Goal: Obtain resource: Obtain resource

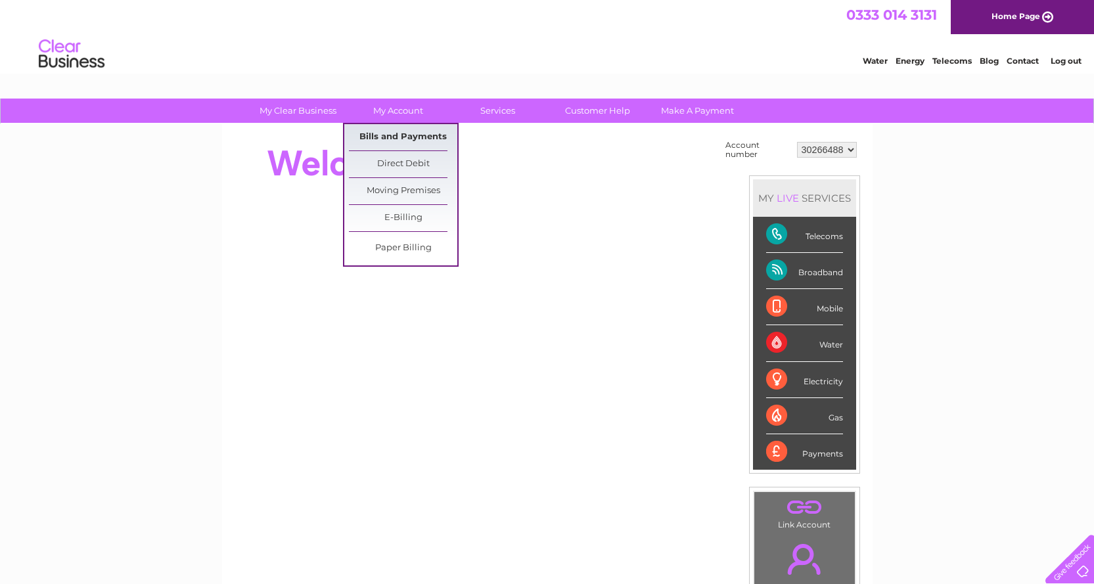
click at [423, 139] on link "Bills and Payments" at bounding box center [403, 137] width 108 height 26
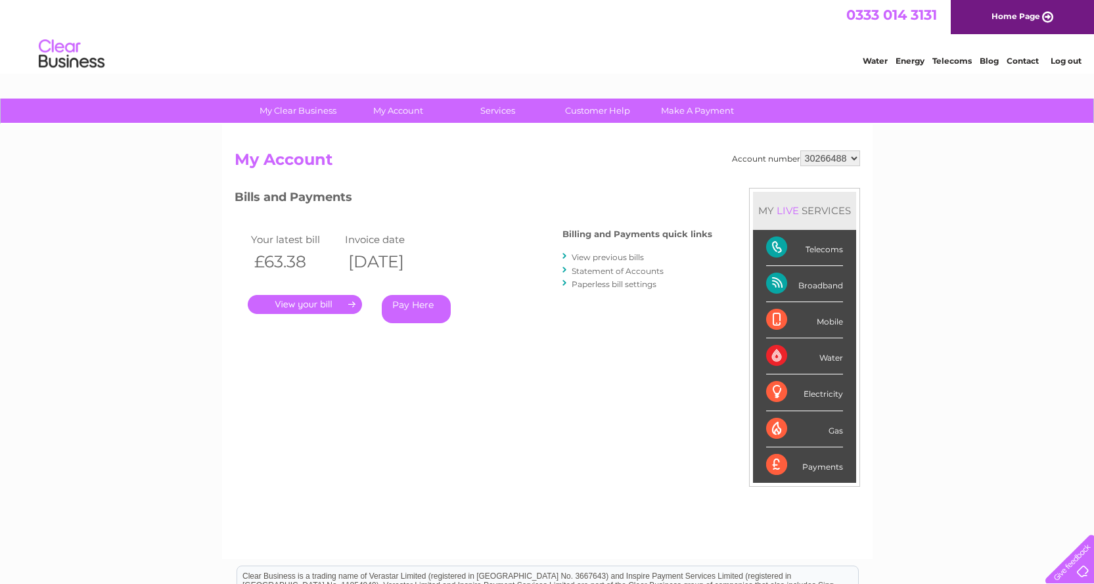
click at [302, 309] on link "." at bounding box center [305, 304] width 114 height 19
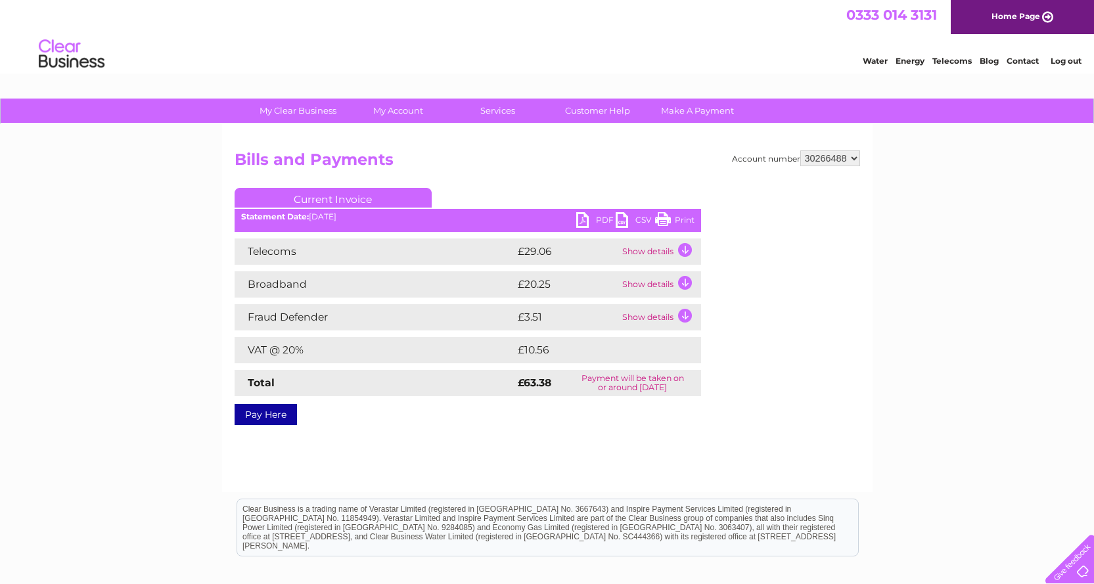
click at [678, 217] on link "Print" at bounding box center [674, 221] width 39 height 19
click at [590, 215] on link "PDF" at bounding box center [595, 221] width 39 height 19
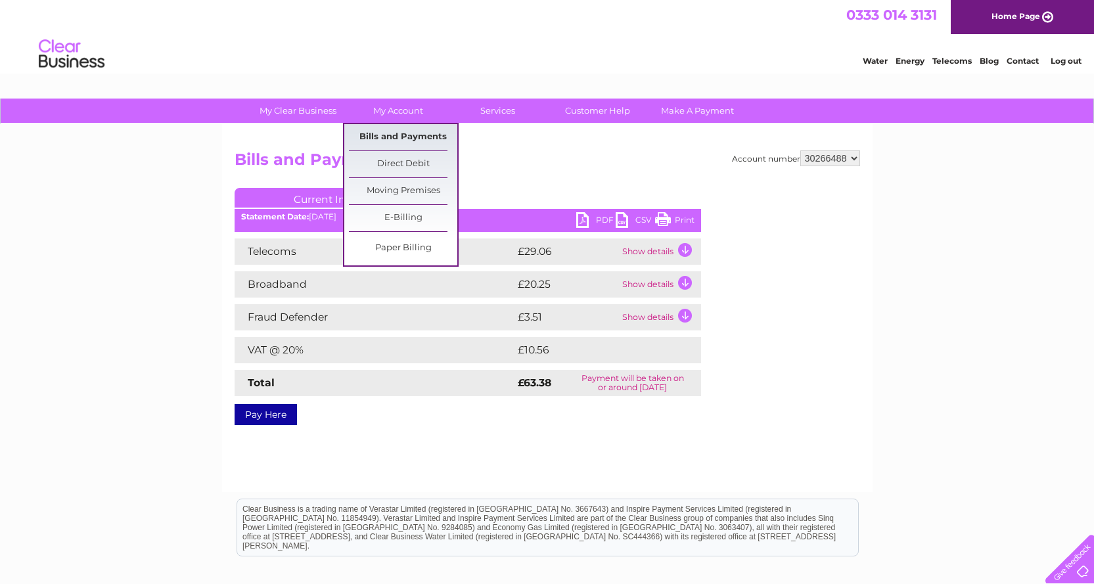
click at [417, 138] on link "Bills and Payments" at bounding box center [403, 137] width 108 height 26
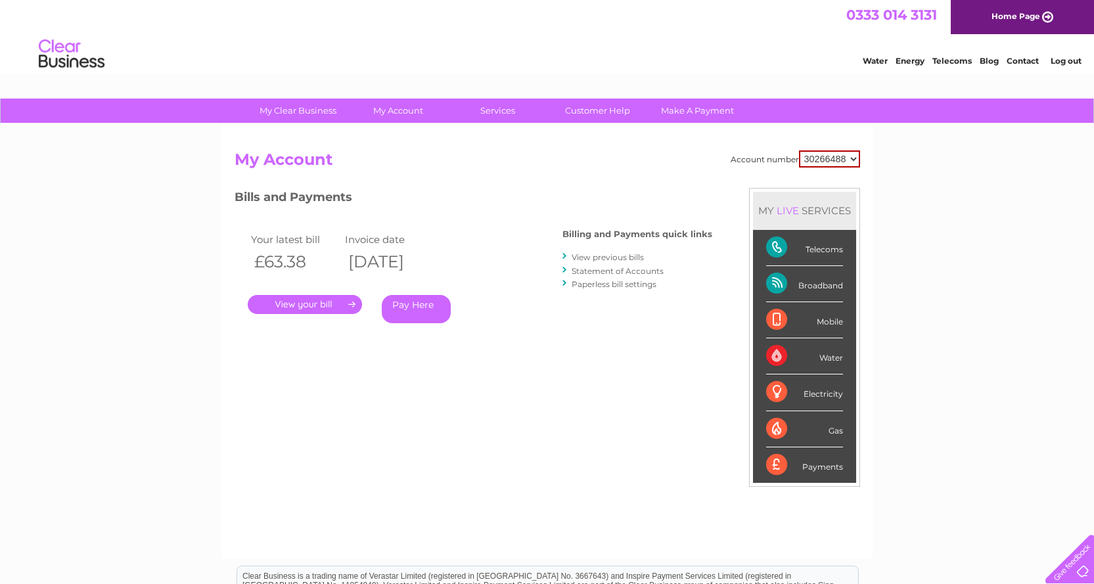
click at [615, 256] on link "View previous bills" at bounding box center [608, 257] width 72 height 10
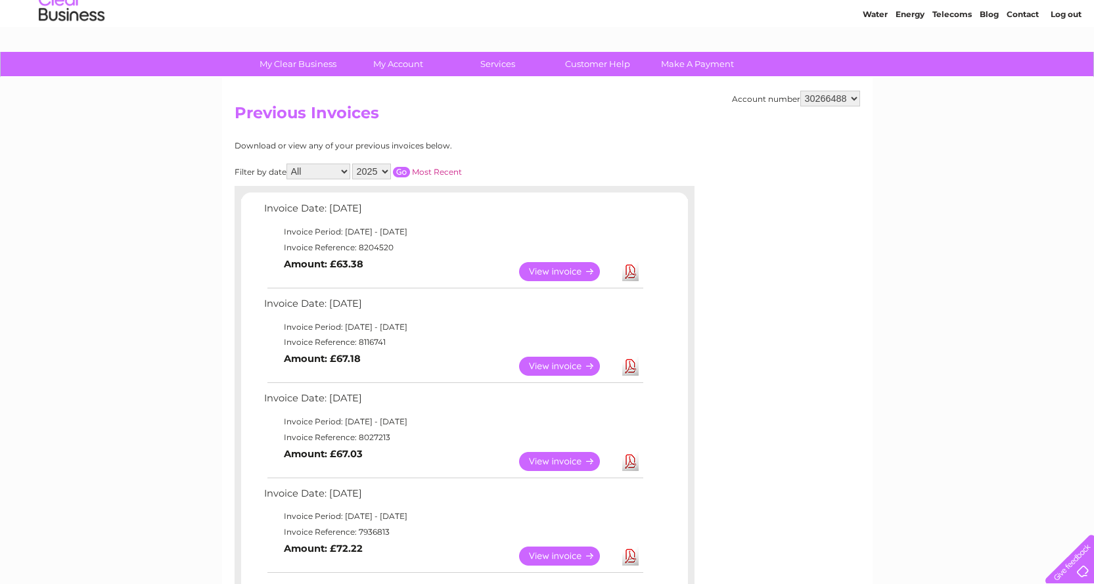
scroll to position [197, 0]
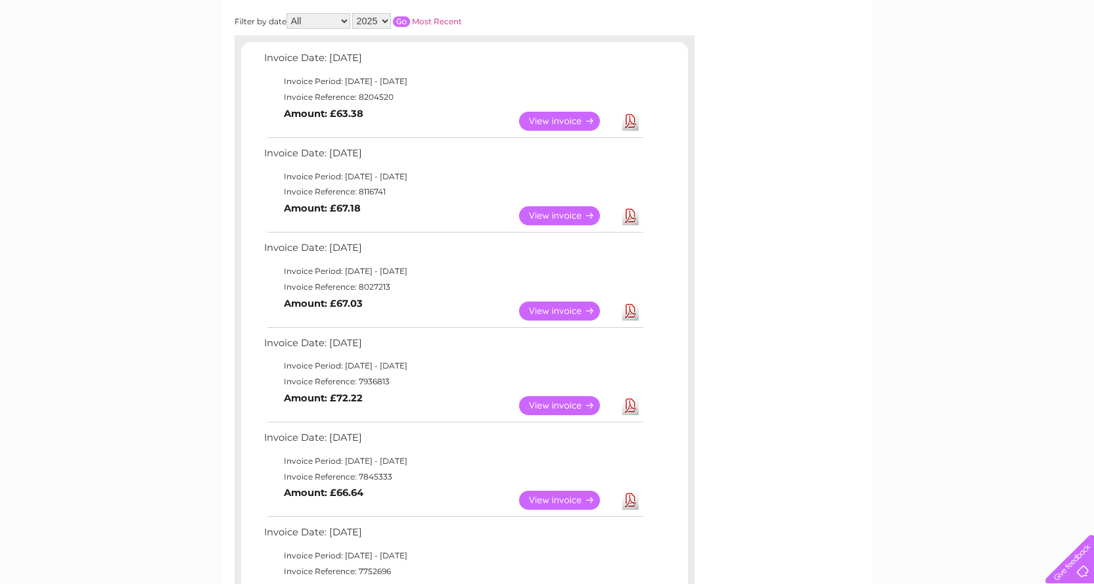
click at [544, 309] on link "View" at bounding box center [567, 311] width 97 height 19
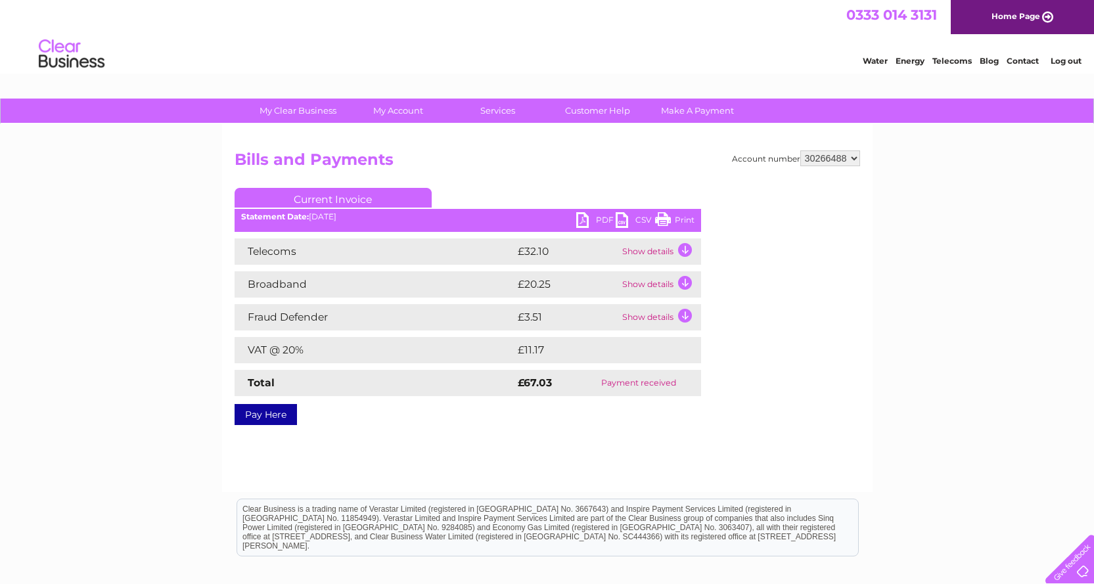
click at [593, 218] on link "PDF" at bounding box center [595, 221] width 39 height 19
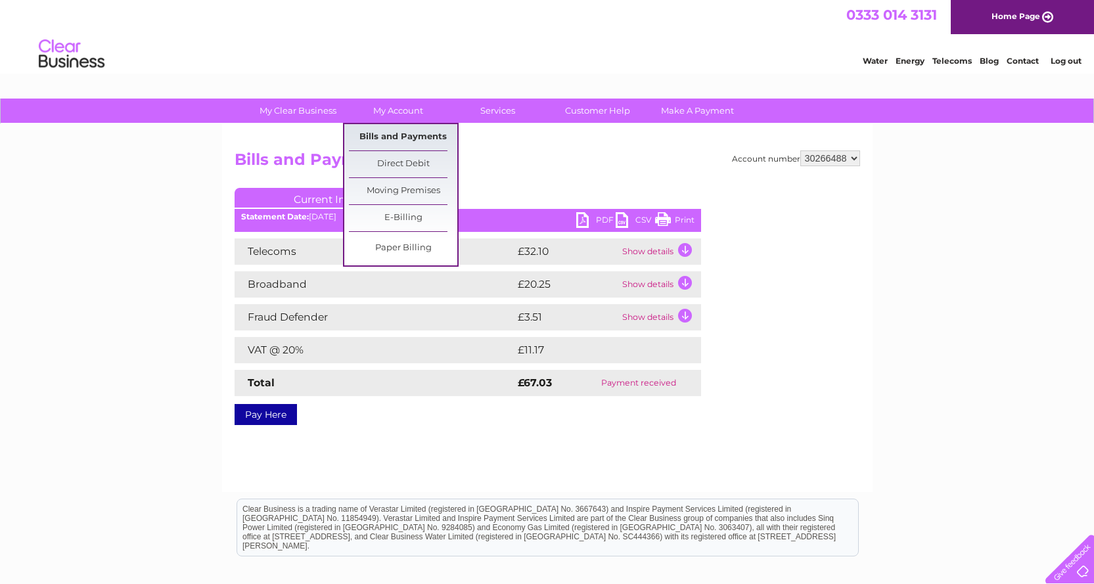
click at [409, 141] on link "Bills and Payments" at bounding box center [403, 137] width 108 height 26
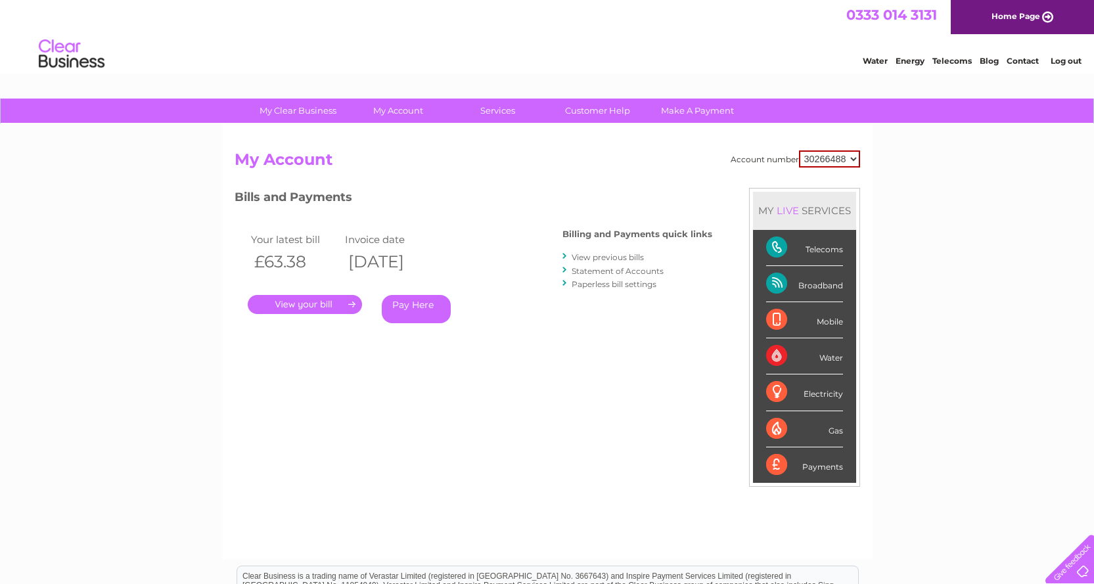
click at [613, 256] on link "View previous bills" at bounding box center [608, 257] width 72 height 10
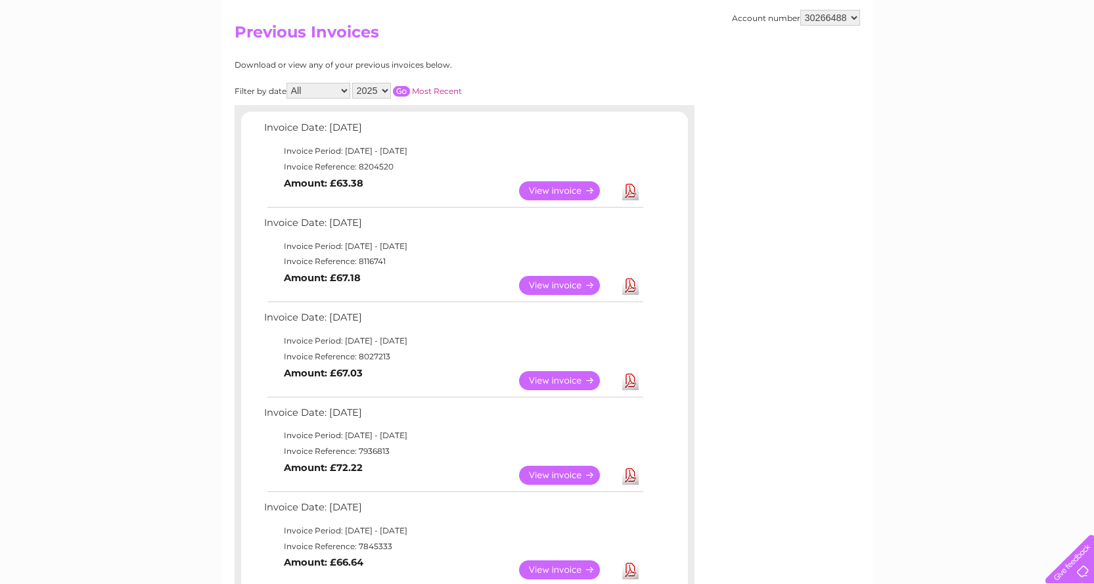
scroll to position [131, 0]
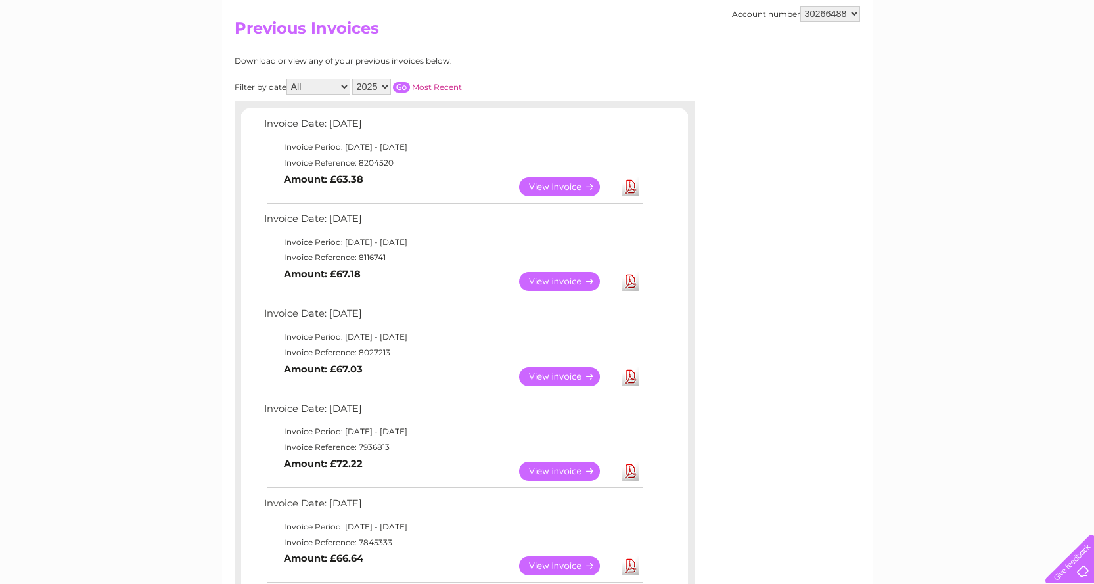
click at [536, 279] on link "View" at bounding box center [567, 281] width 97 height 19
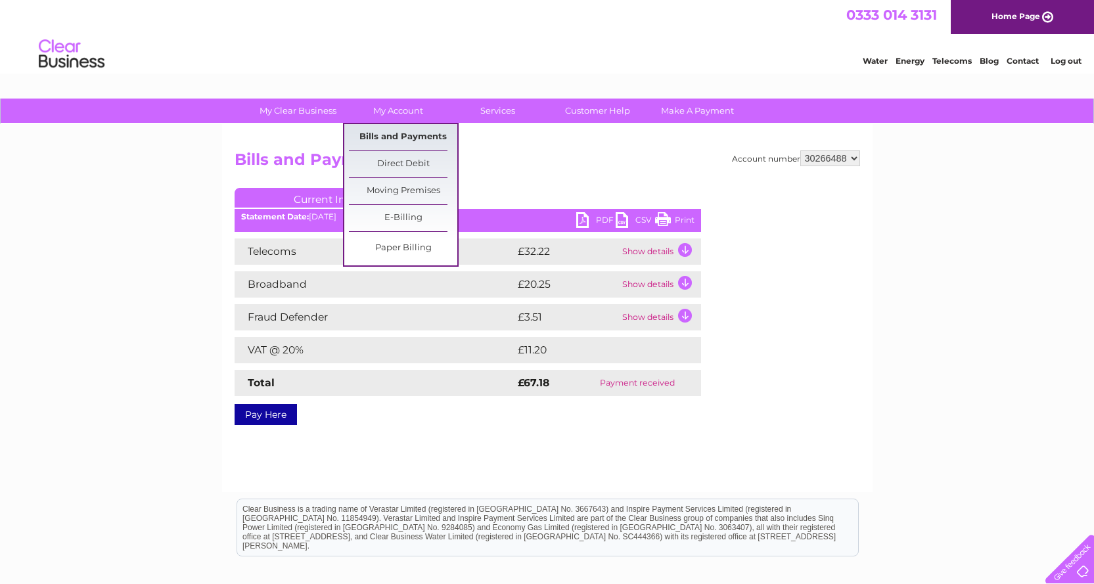
click at [396, 139] on link "Bills and Payments" at bounding box center [403, 137] width 108 height 26
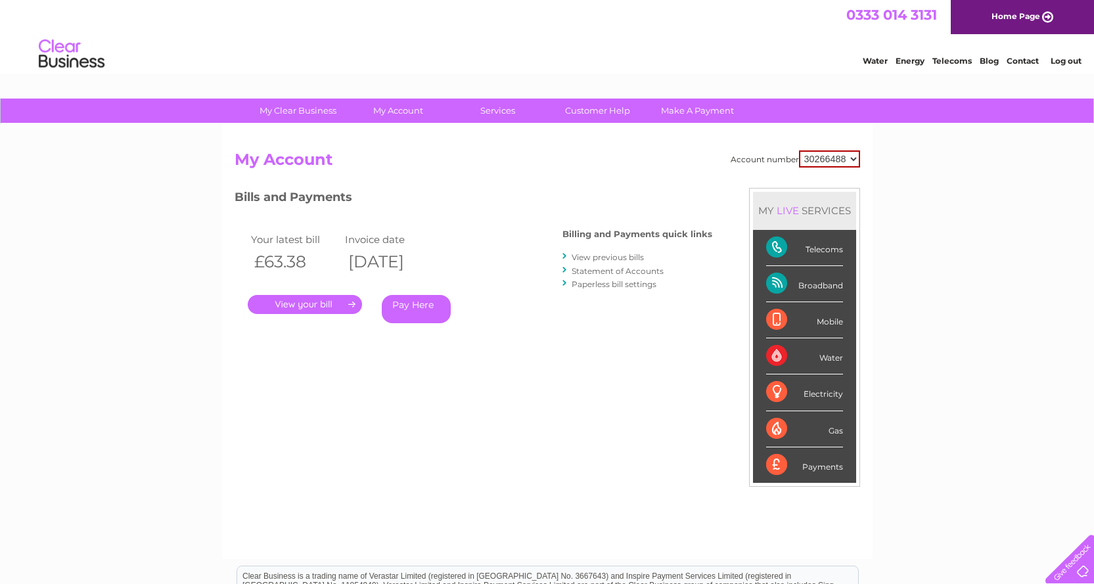
click at [586, 254] on link "View previous bills" at bounding box center [608, 257] width 72 height 10
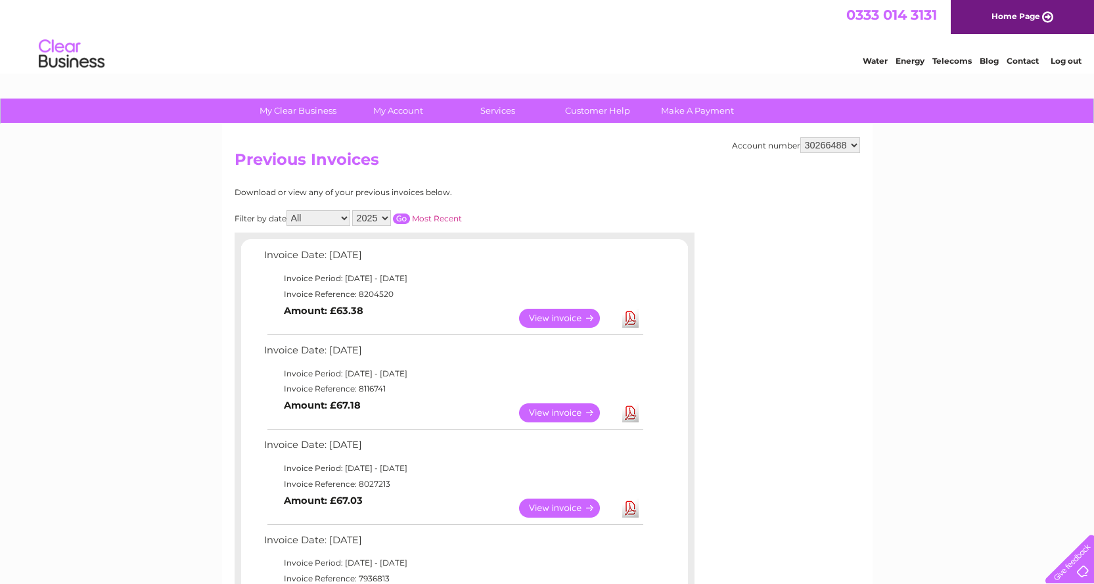
click at [555, 412] on link "View" at bounding box center [567, 413] width 97 height 19
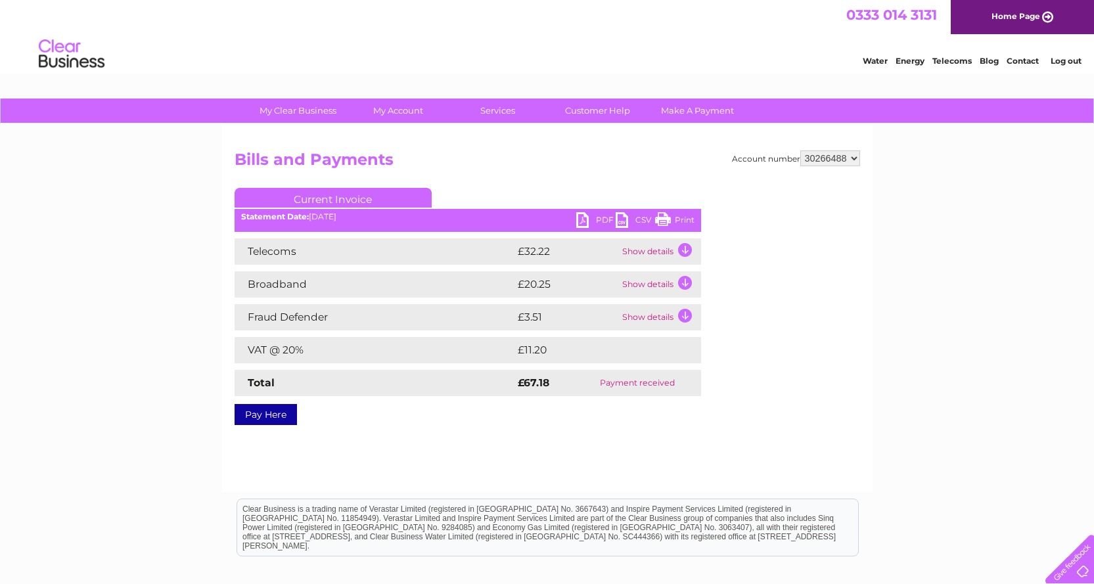
click at [593, 220] on link "PDF" at bounding box center [595, 221] width 39 height 19
click at [1011, 241] on div "My Clear Business Login Details My Details My Preferences Link Account My Accou…" at bounding box center [547, 408] width 1094 height 619
